Goal: Task Accomplishment & Management: Manage account settings

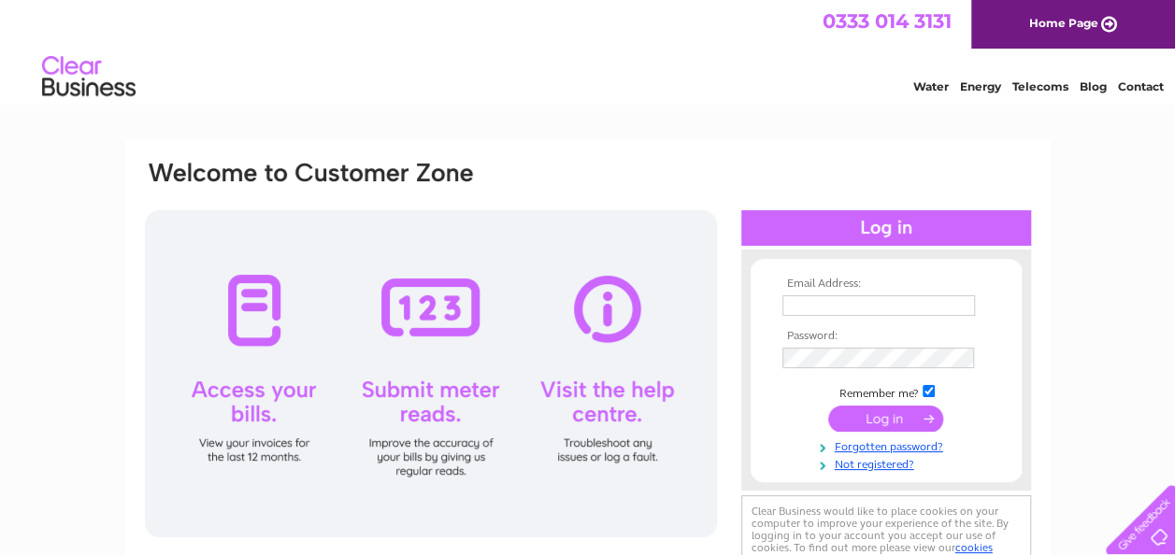
click at [887, 314] on input "text" at bounding box center [878, 305] width 192 height 21
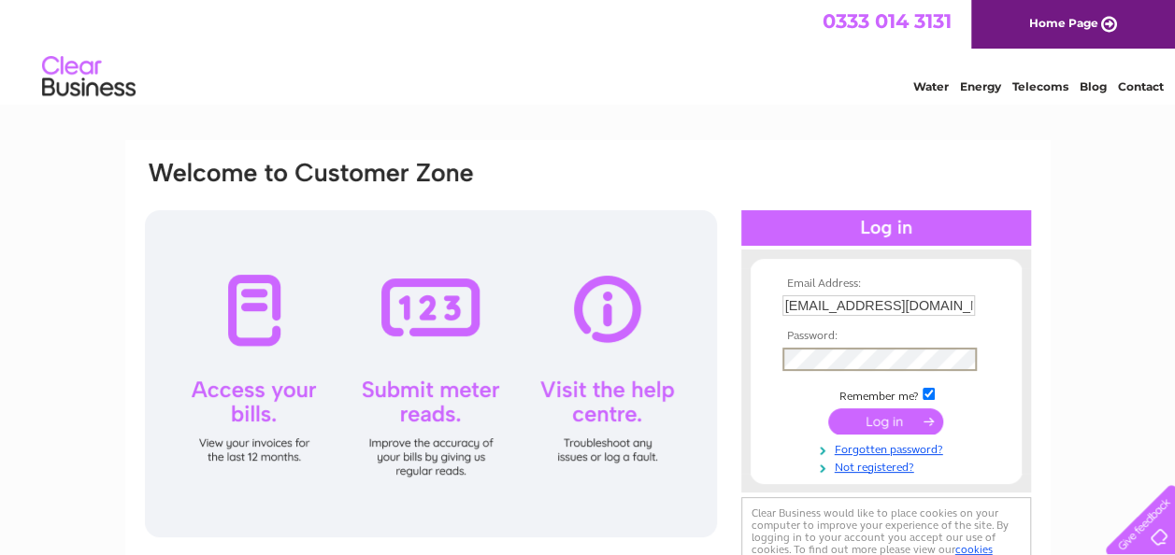
click at [937, 303] on input "[EMAIL_ADDRESS][DOMAIN_NAME]" at bounding box center [878, 305] width 192 height 21
click at [961, 305] on input "[EMAIL_ADDRESS][DOMAIN_NAME]" at bounding box center [879, 306] width 194 height 22
type input "s"
type input "[EMAIL_ADDRESS][DOMAIN_NAME]"
click at [882, 419] on input "submit" at bounding box center [885, 421] width 115 height 26
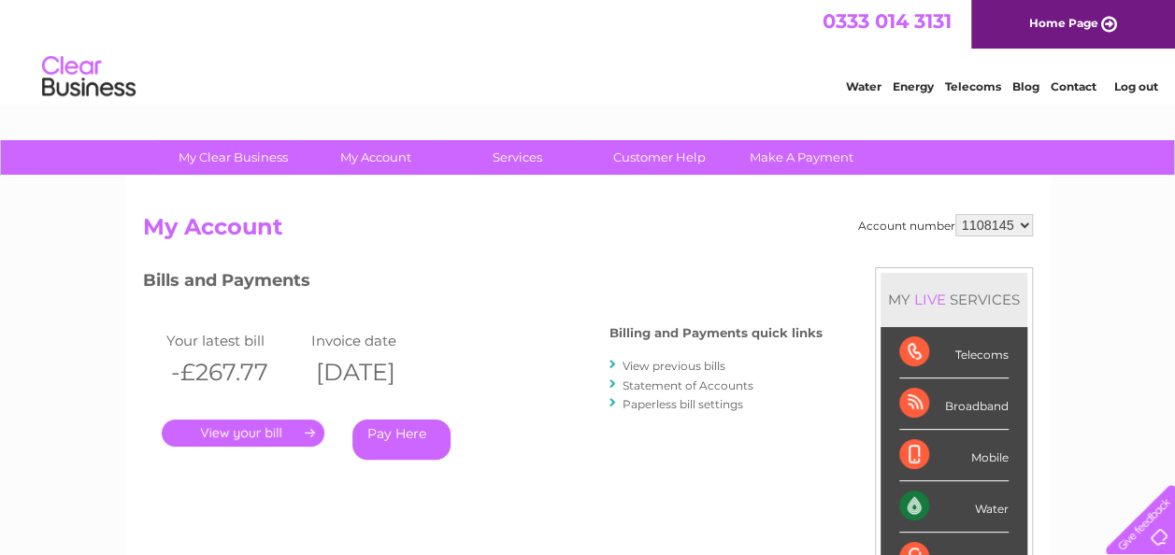
click at [226, 429] on link "." at bounding box center [243, 433] width 163 height 27
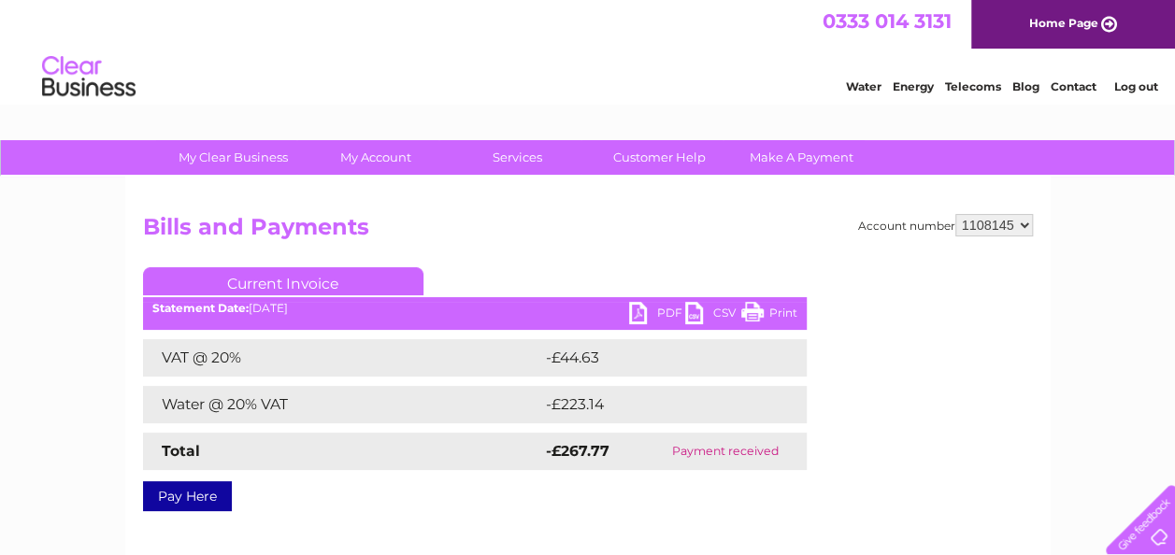
click at [649, 305] on link "PDF" at bounding box center [657, 315] width 56 height 27
